Goal: Task Accomplishment & Management: Manage account settings

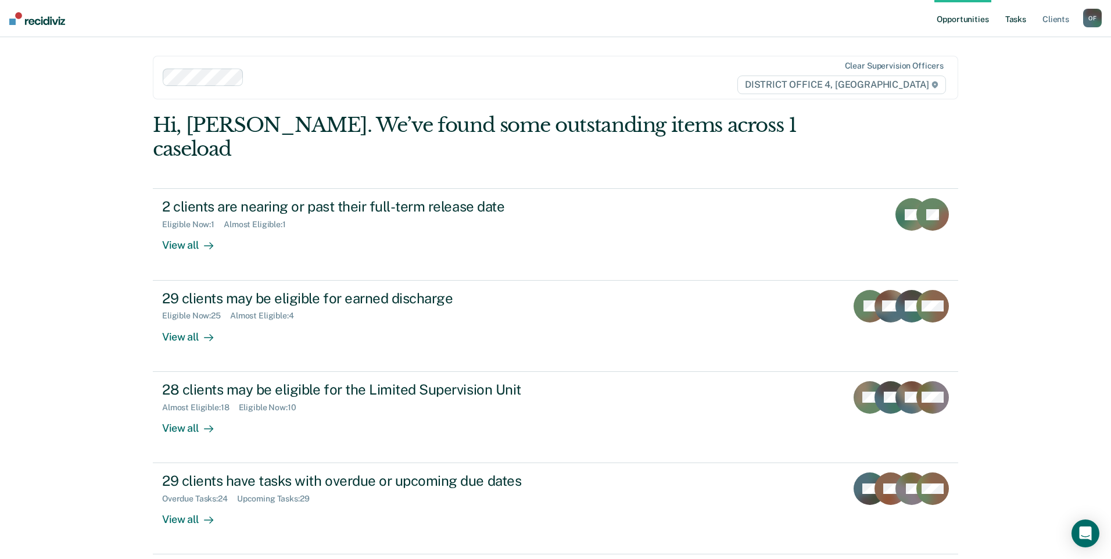
click at [1014, 20] on link "Tasks" at bounding box center [1016, 18] width 26 height 37
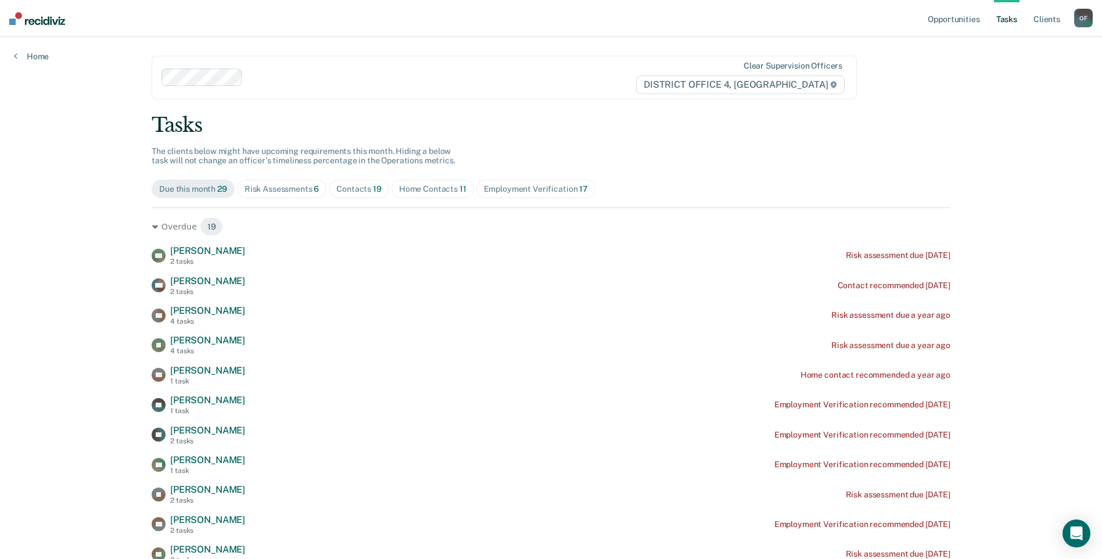
click at [346, 190] on div "Contacts 19" at bounding box center [358, 189] width 45 height 10
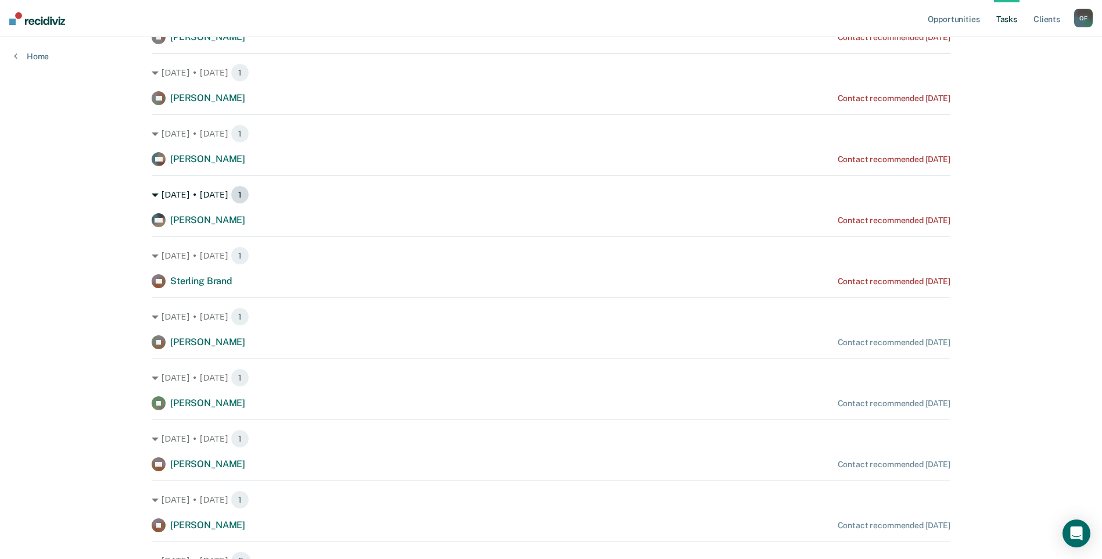
scroll to position [232, 0]
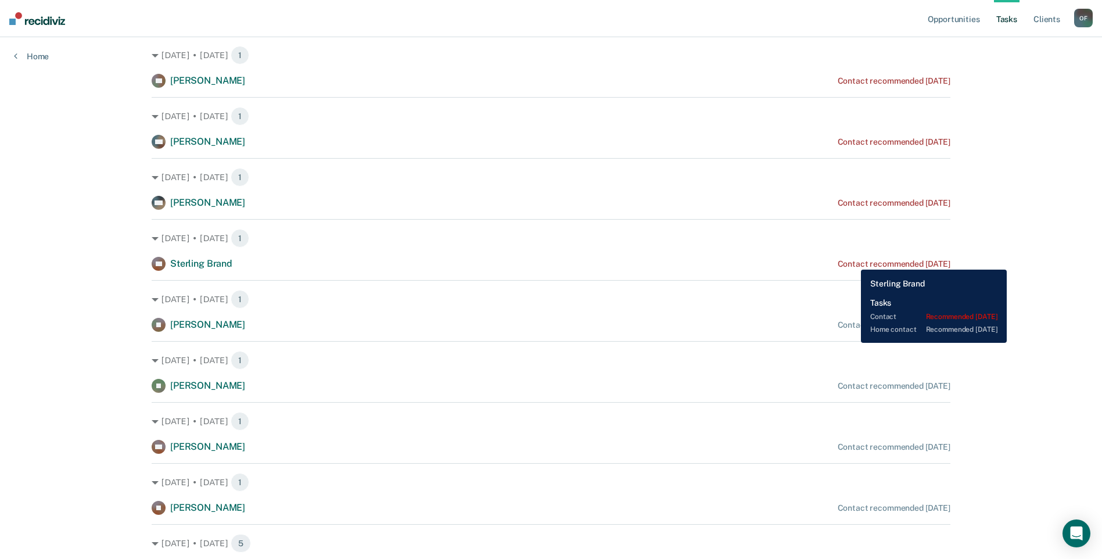
click at [853, 260] on div "Contact recommended [DATE]" at bounding box center [894, 264] width 113 height 10
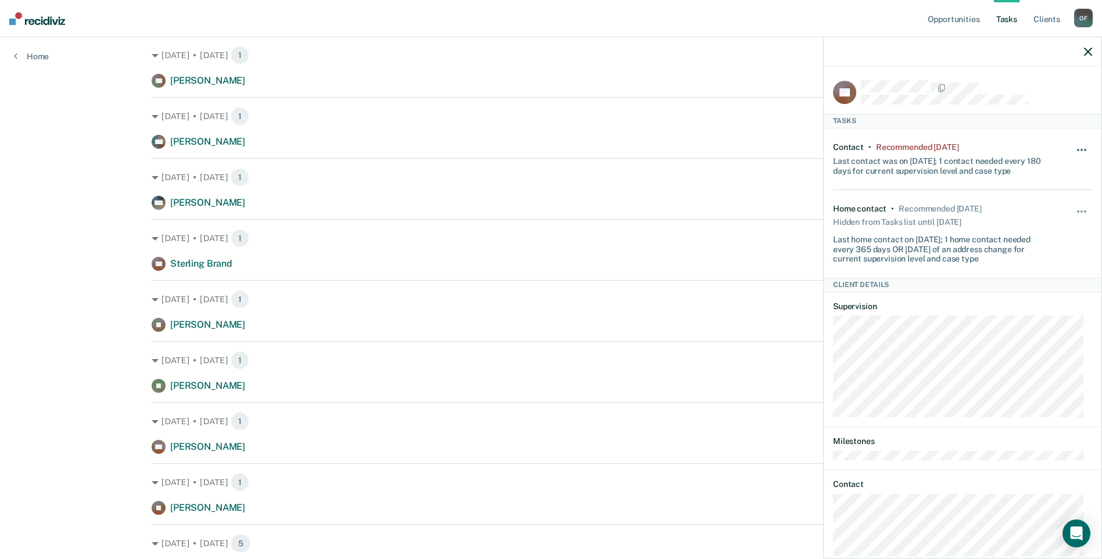
click at [1078, 148] on button "button" at bounding box center [1082, 155] width 20 height 19
click at [1040, 202] on button "7 days" at bounding box center [1050, 205] width 84 height 19
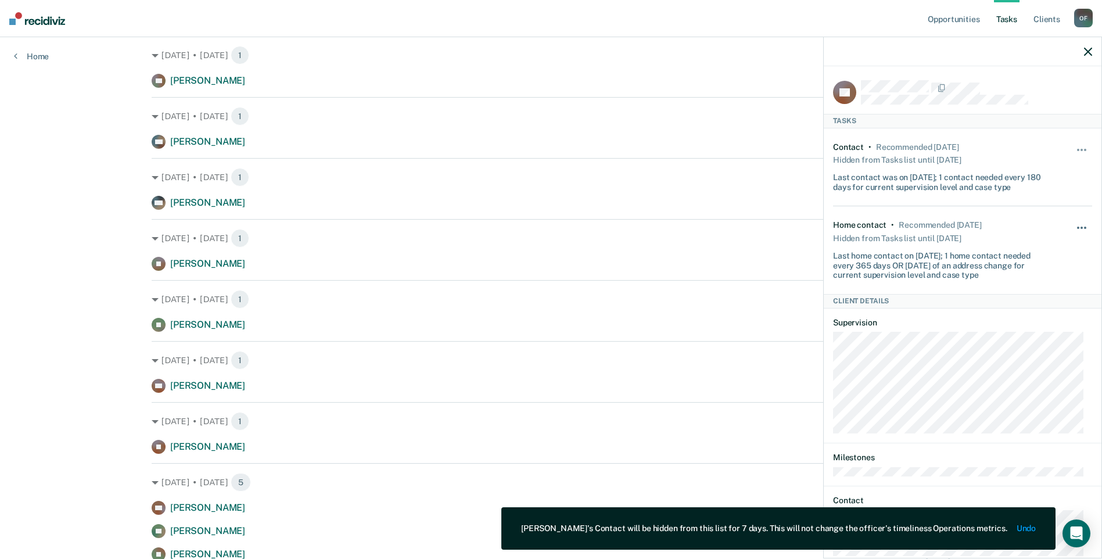
drag, startPoint x: 1077, startPoint y: 225, endPoint x: 1071, endPoint y: 225, distance: 5.8
click at [1077, 225] on button "button" at bounding box center [1082, 233] width 20 height 19
click at [1035, 278] on button "7 days" at bounding box center [1050, 283] width 84 height 19
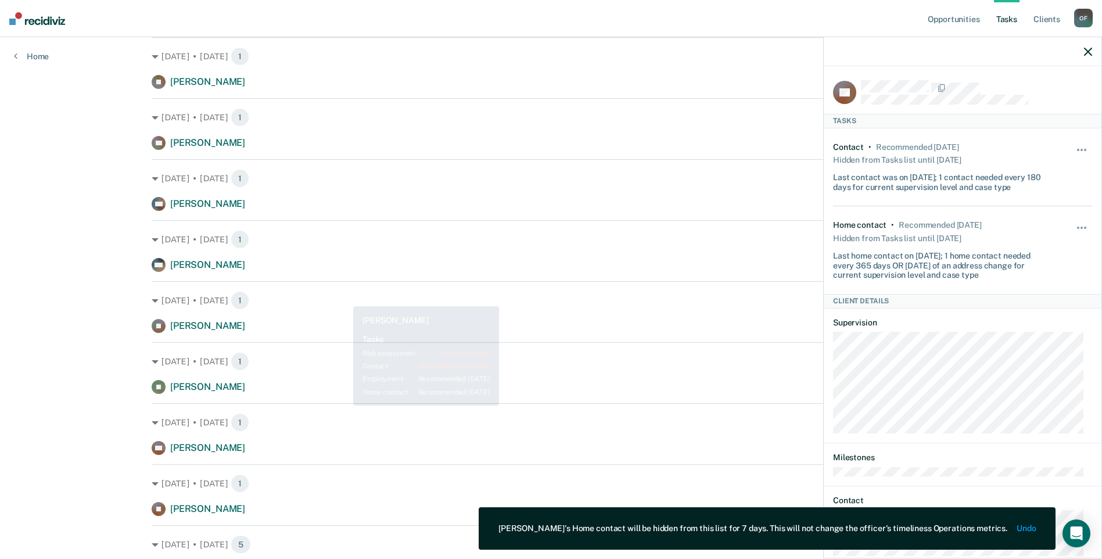
scroll to position [174, 0]
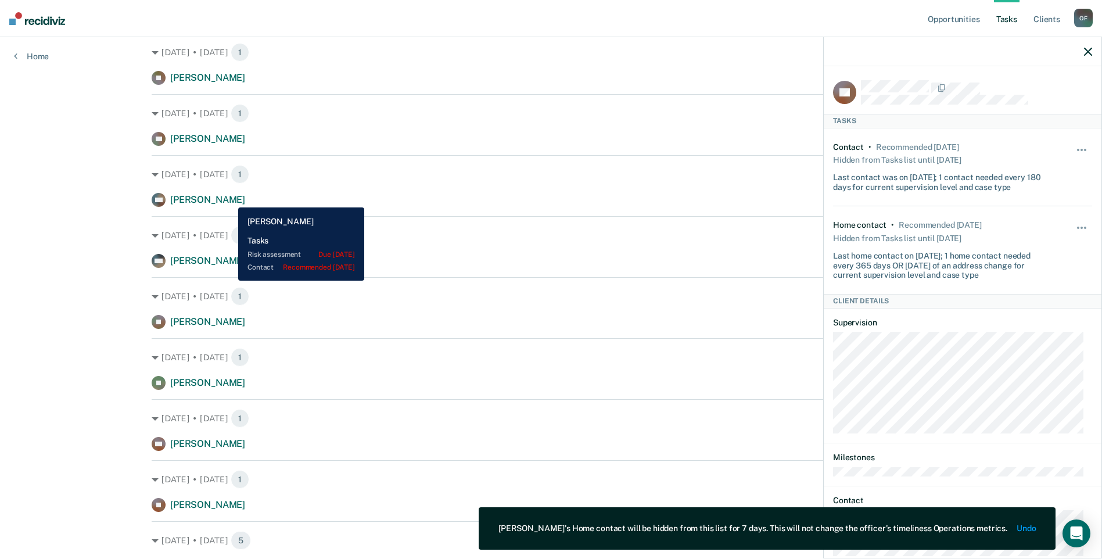
click at [229, 199] on span "[PERSON_NAME]" at bounding box center [207, 199] width 75 height 11
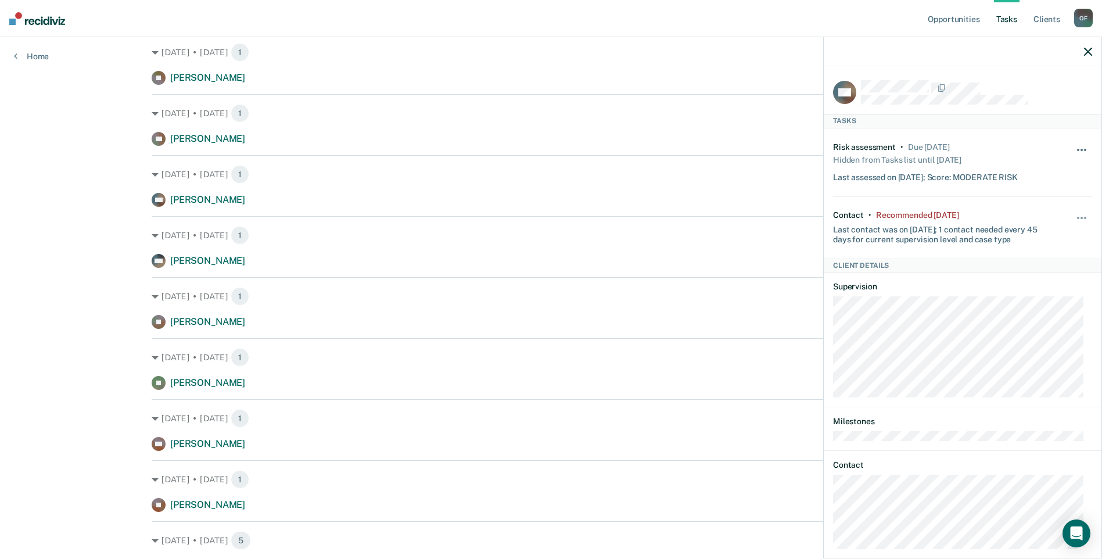
click at [1075, 153] on button "button" at bounding box center [1082, 155] width 20 height 19
click at [960, 232] on div "Last contact was on [DATE]; 1 contact needed every 45 days for current supervis…" at bounding box center [941, 232] width 216 height 24
click at [1075, 216] on button "button" at bounding box center [1082, 223] width 20 height 19
click at [1035, 265] on button "7 days" at bounding box center [1050, 273] width 84 height 19
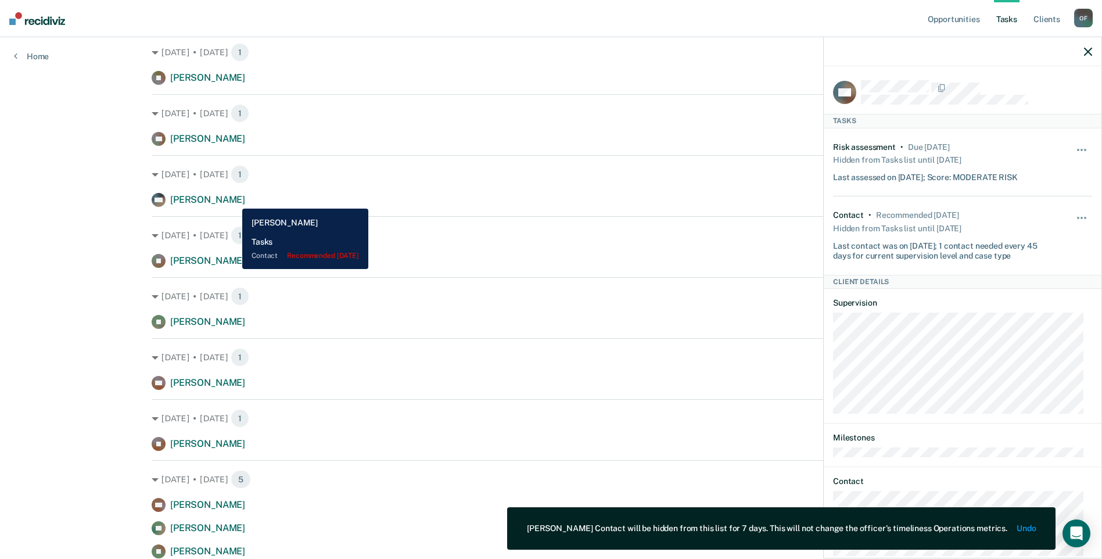
click at [236, 199] on div "MH [PERSON_NAME] Contact recommended [DATE]" at bounding box center [551, 200] width 799 height 14
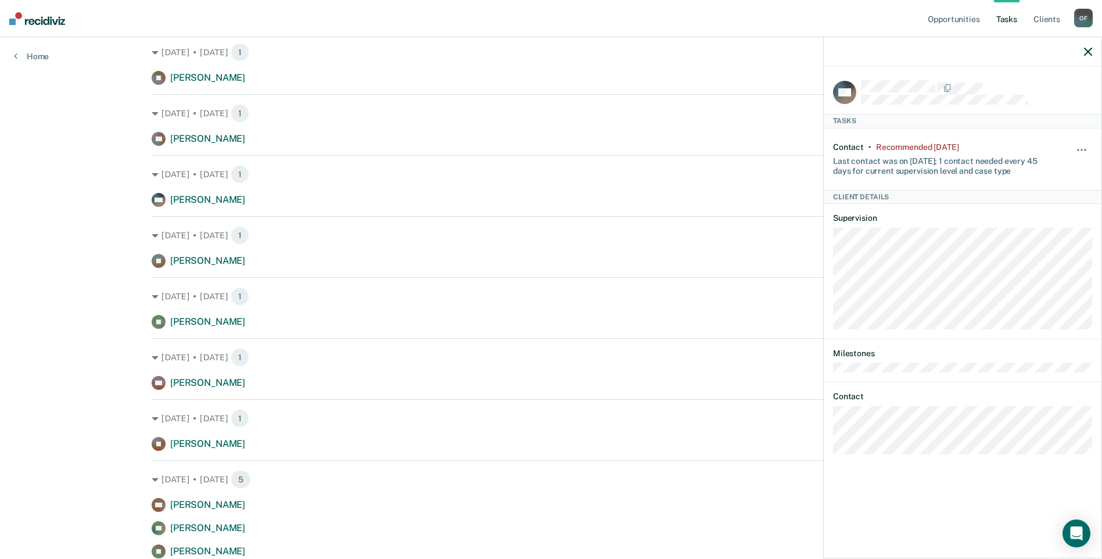
click at [1089, 56] on icon "button" at bounding box center [1088, 52] width 8 height 8
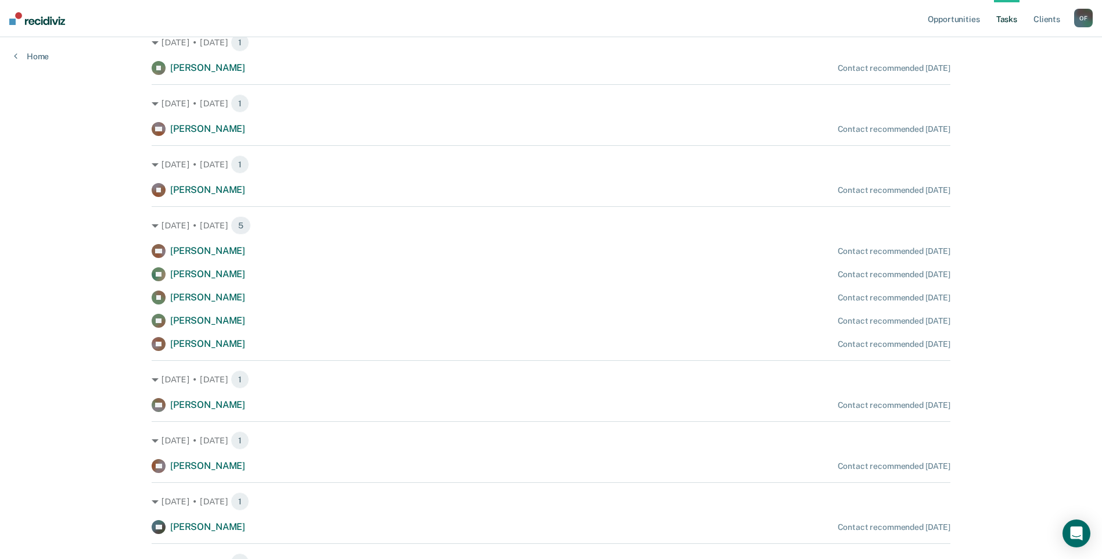
scroll to position [397, 0]
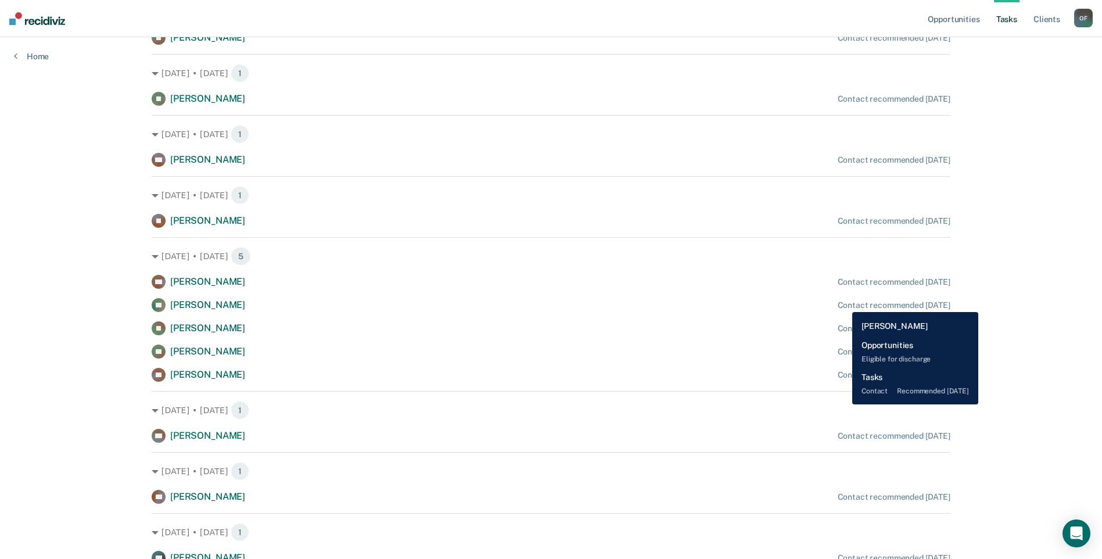
click at [844, 303] on div "Contact recommended [DATE]" at bounding box center [894, 305] width 113 height 10
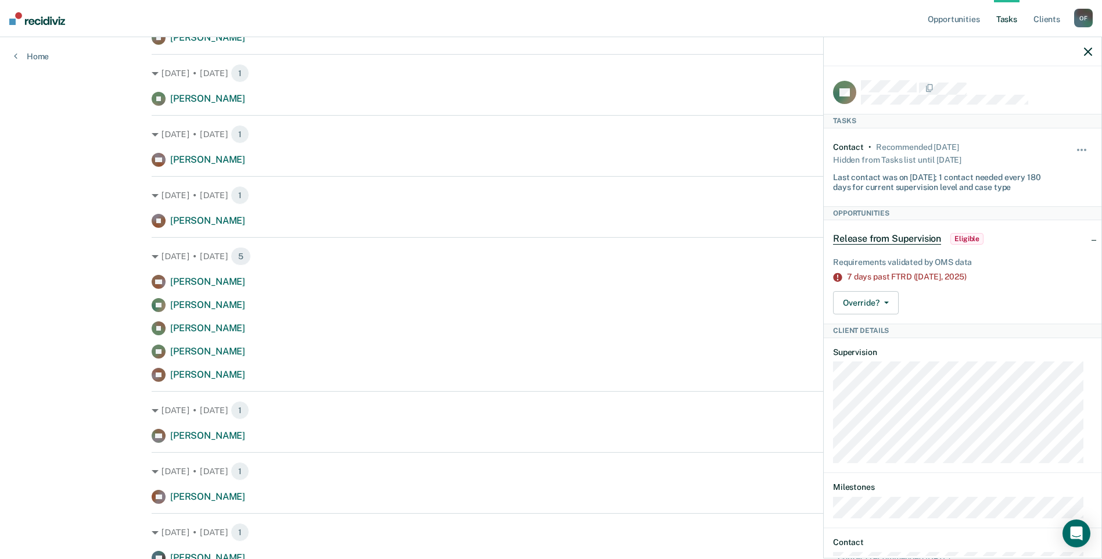
click at [1084, 237] on div "Release from Supervision Eligible" at bounding box center [963, 238] width 278 height 37
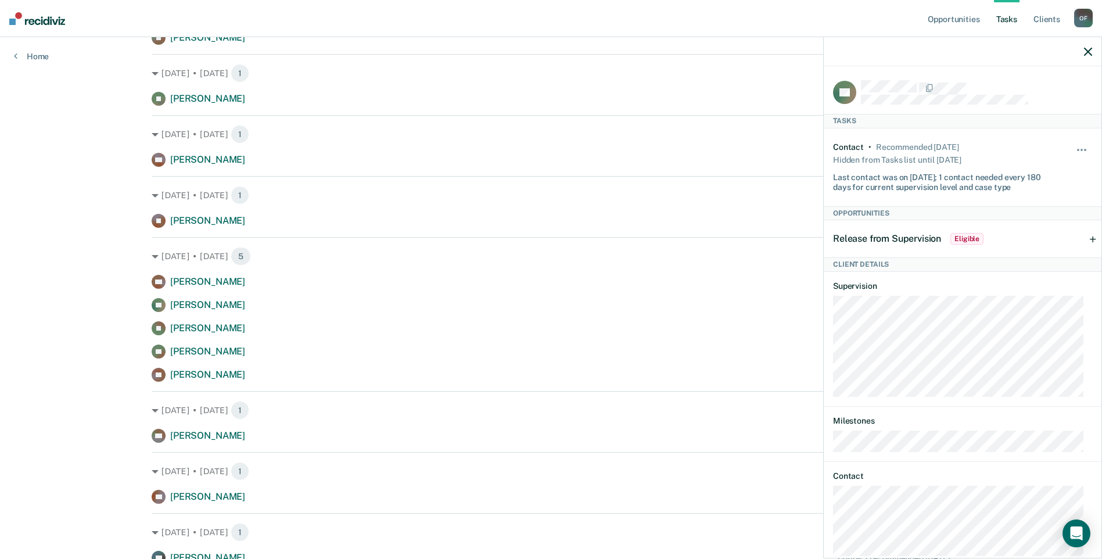
click at [1072, 143] on div "Hide from tasks list for... 7 days 30 days 90 days" at bounding box center [1082, 167] width 20 height 50
click at [1073, 150] on button "button" at bounding box center [1082, 155] width 20 height 19
drag, startPoint x: 1058, startPoint y: 241, endPoint x: 1052, endPoint y: 245, distance: 7.6
click at [1057, 242] on button "90 days" at bounding box center [1050, 242] width 84 height 19
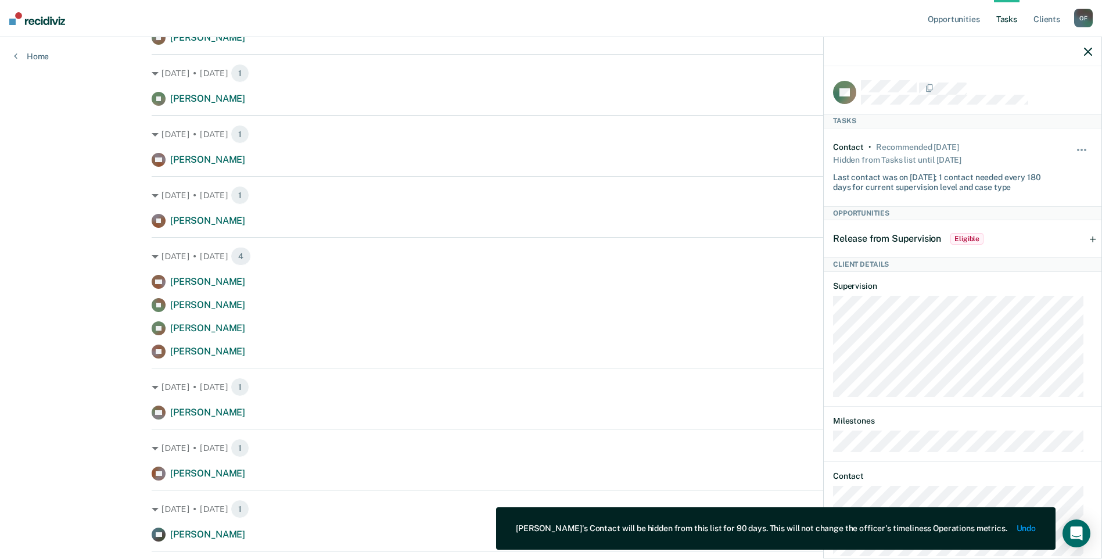
click at [922, 239] on span "Release from Supervision" at bounding box center [887, 238] width 108 height 11
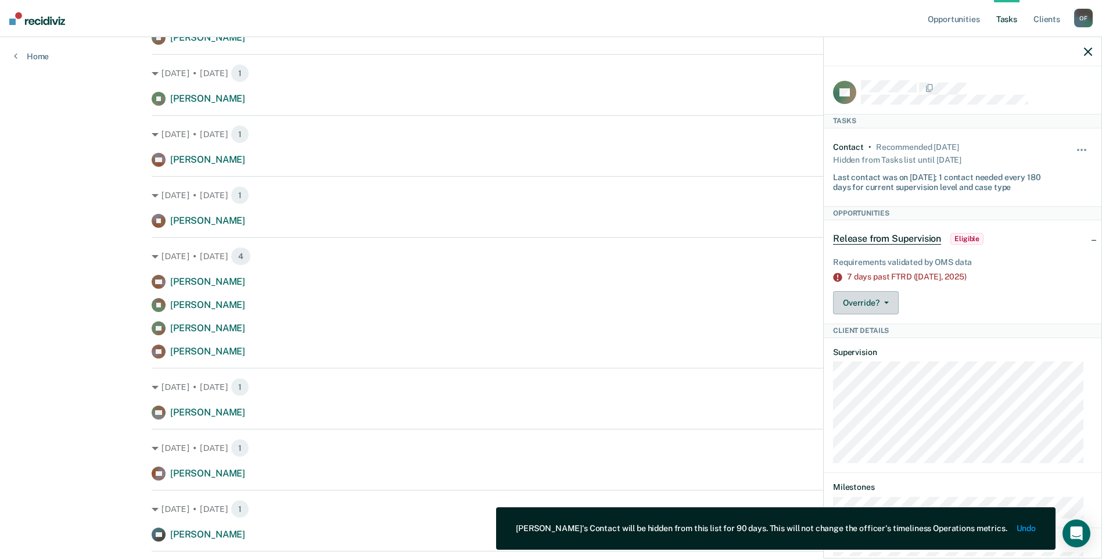
click at [888, 301] on icon "button" at bounding box center [886, 302] width 5 height 2
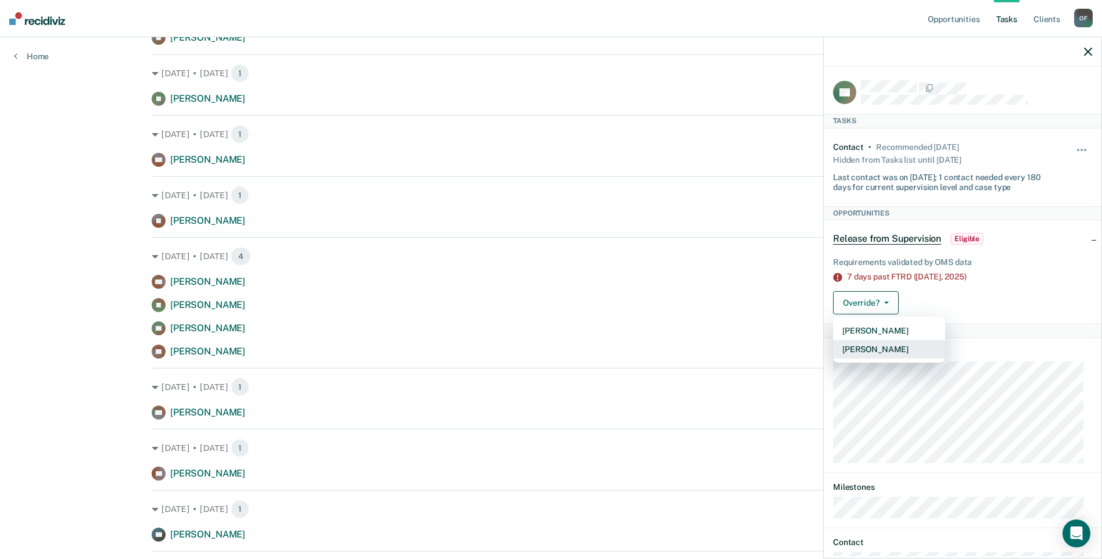
click at [889, 349] on button "[PERSON_NAME]" at bounding box center [889, 349] width 112 height 19
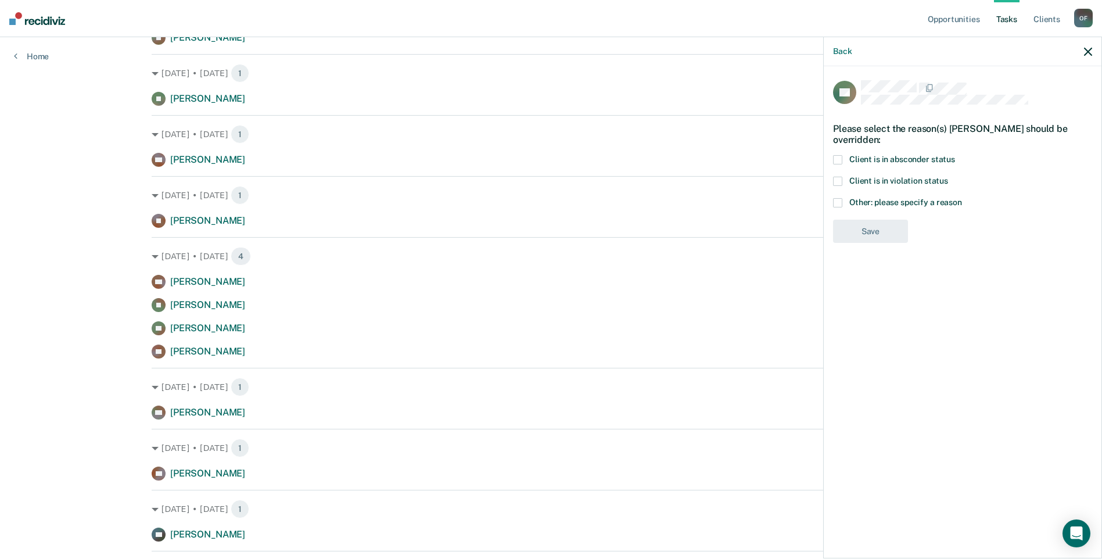
click at [840, 203] on span at bounding box center [837, 202] width 9 height 9
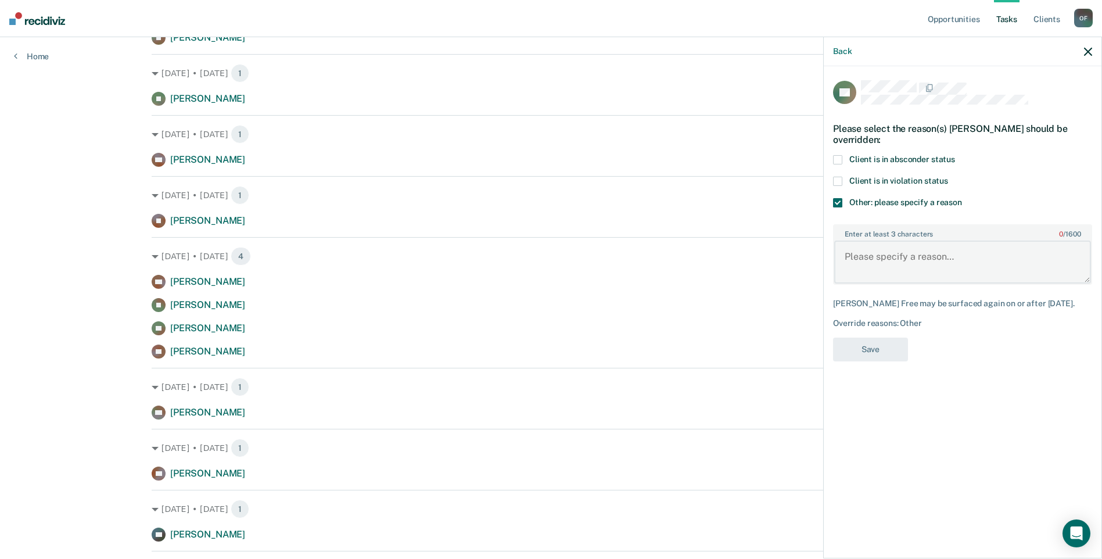
click at [888, 267] on textarea "Enter at least 3 characters 0 / 1600" at bounding box center [962, 262] width 257 height 43
type textarea "topped his time"
click at [858, 343] on button "Save" at bounding box center [870, 350] width 75 height 24
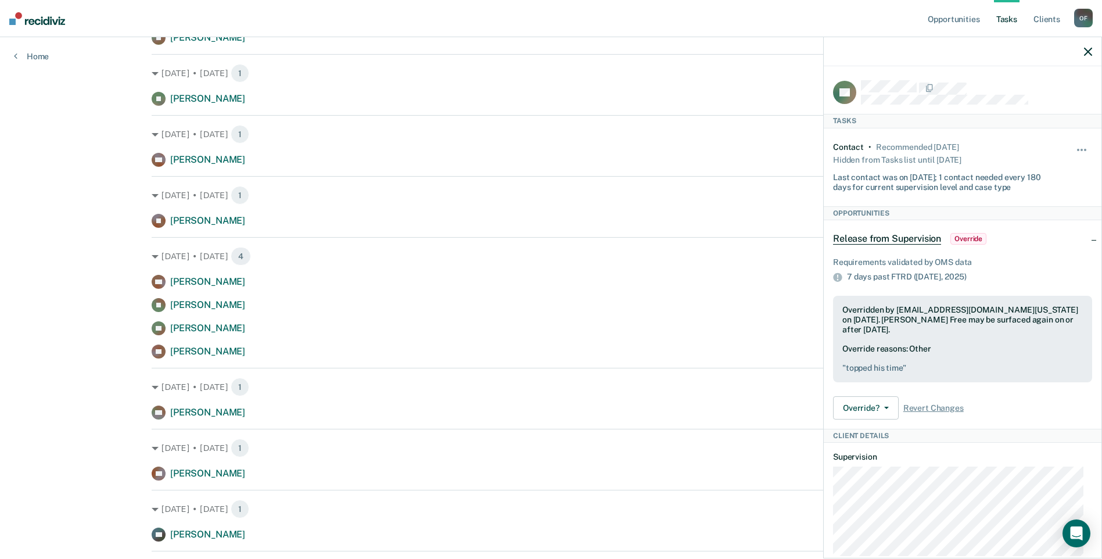
click at [1092, 53] on icon "button" at bounding box center [1088, 52] width 8 height 8
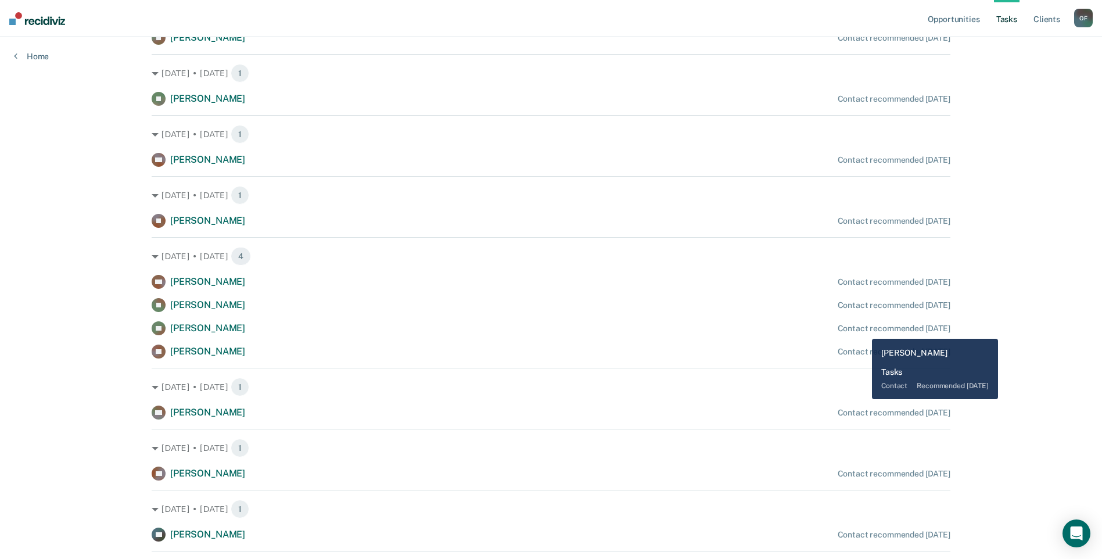
click at [863, 329] on div "Contact recommended [DATE]" at bounding box center [894, 329] width 113 height 10
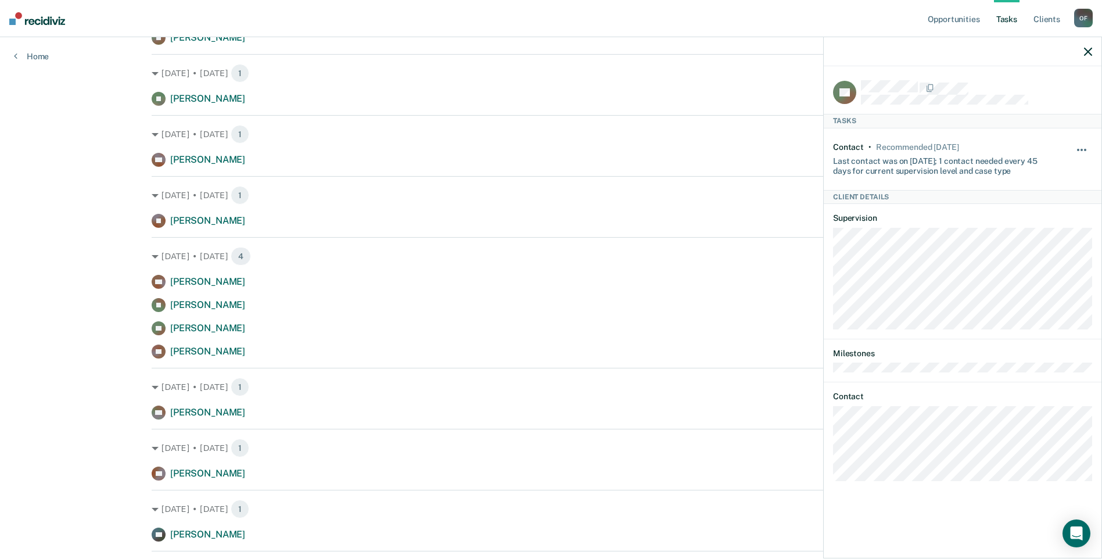
click at [1080, 149] on button "button" at bounding box center [1082, 155] width 20 height 19
click at [1056, 201] on button "7 days" at bounding box center [1050, 205] width 84 height 19
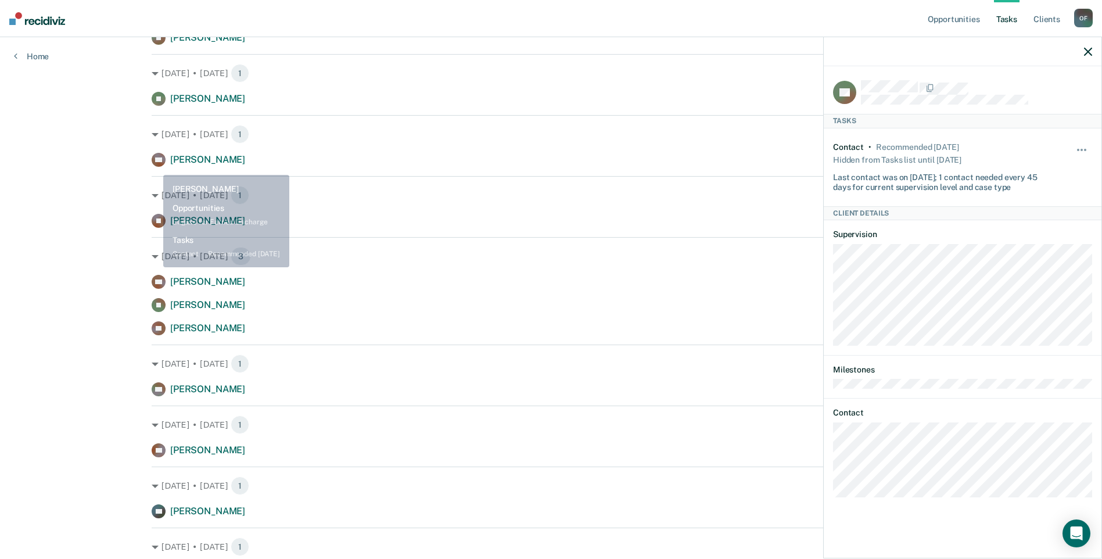
drag, startPoint x: 79, startPoint y: 171, endPoint x: 213, endPoint y: 170, distance: 133.6
click at [80, 172] on div "Opportunities Tasks Client s Oweid, [PERSON_NAME] O F Profile How it works Log …" at bounding box center [551, 145] width 1102 height 1084
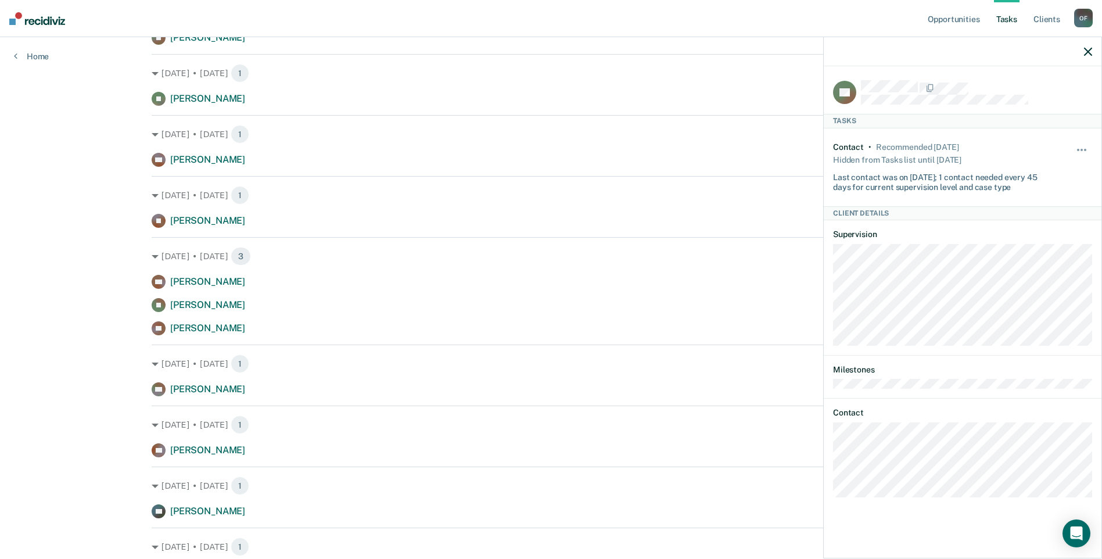
click at [1092, 53] on icon "button" at bounding box center [1088, 52] width 8 height 8
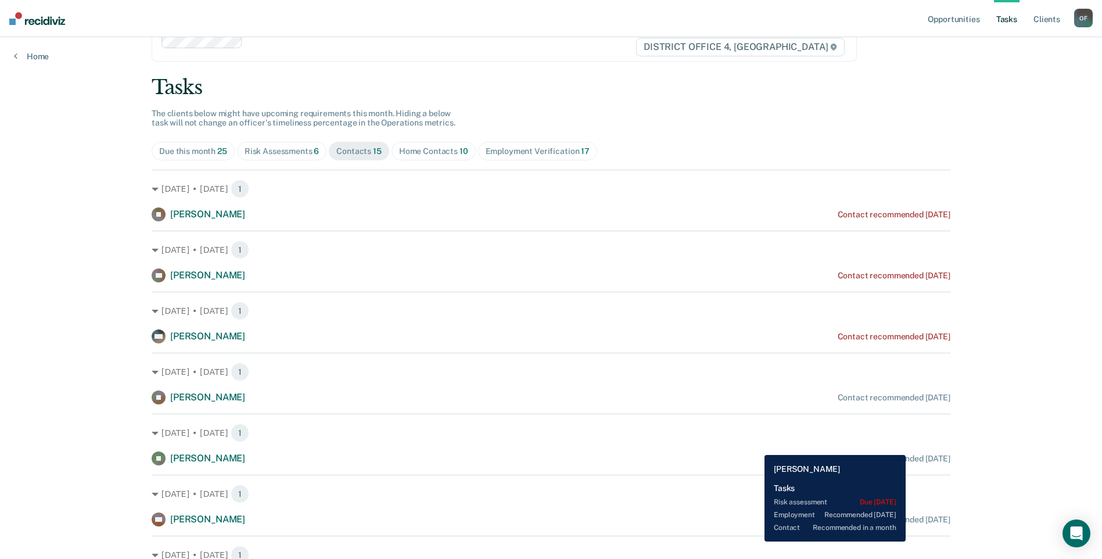
scroll to position [2, 0]
